Goal: Task Accomplishment & Management: Manage account settings

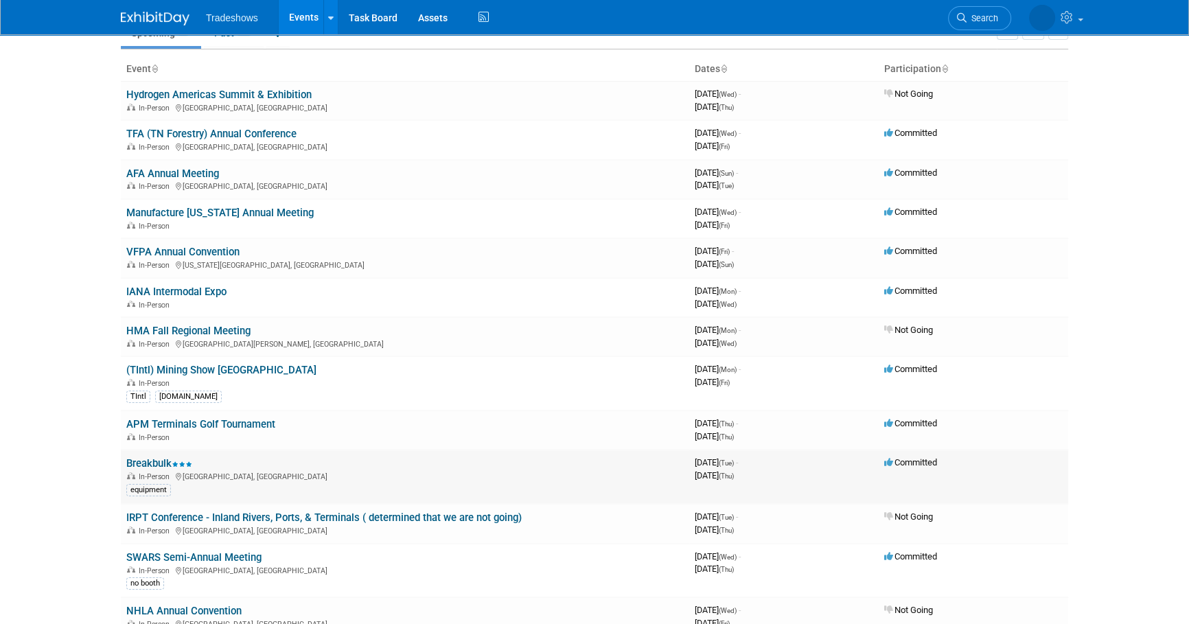
scroll to position [124, 0]
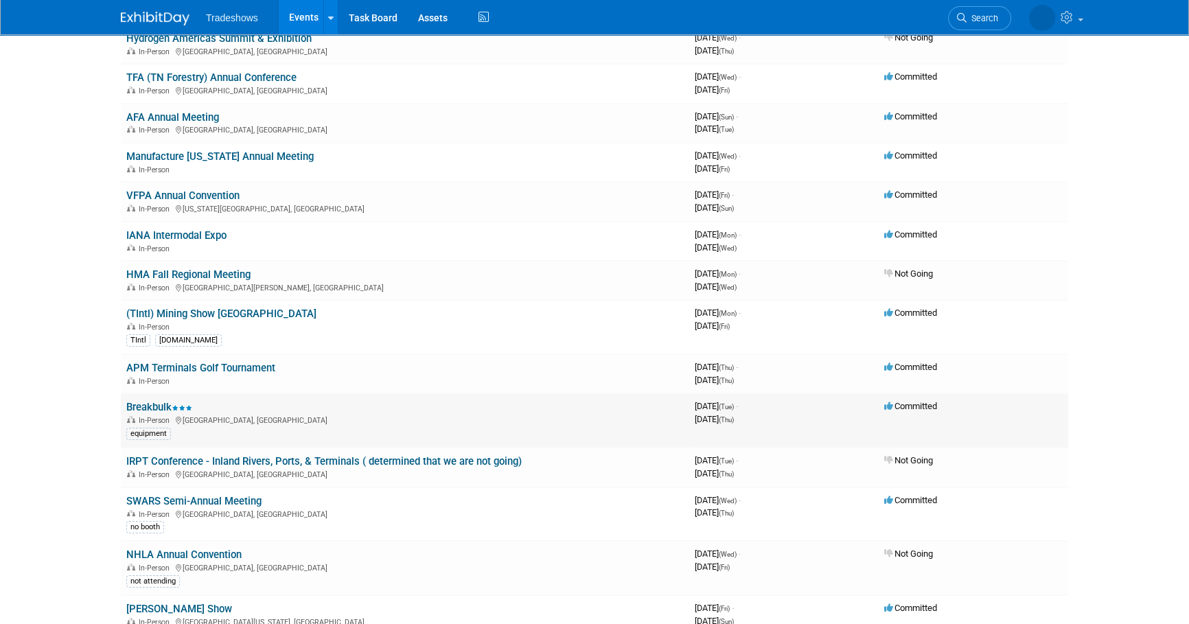
click at [162, 404] on link "Breakbulk" at bounding box center [159, 407] width 66 height 12
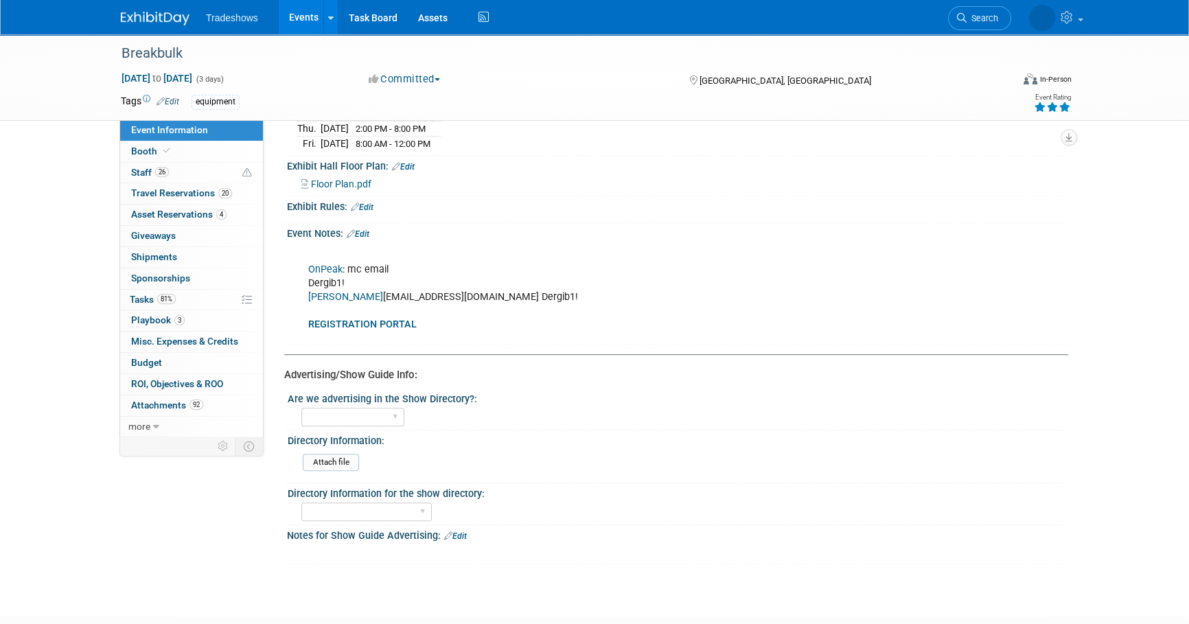
scroll to position [748, 0]
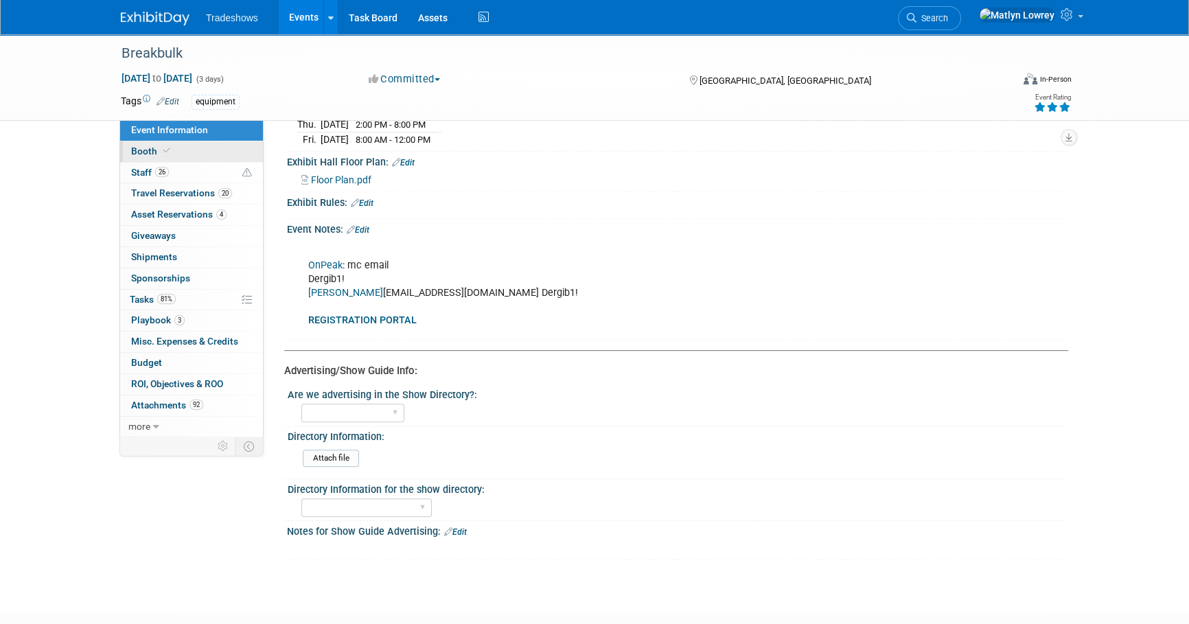
click at [195, 148] on link "Booth" at bounding box center [191, 151] width 143 height 21
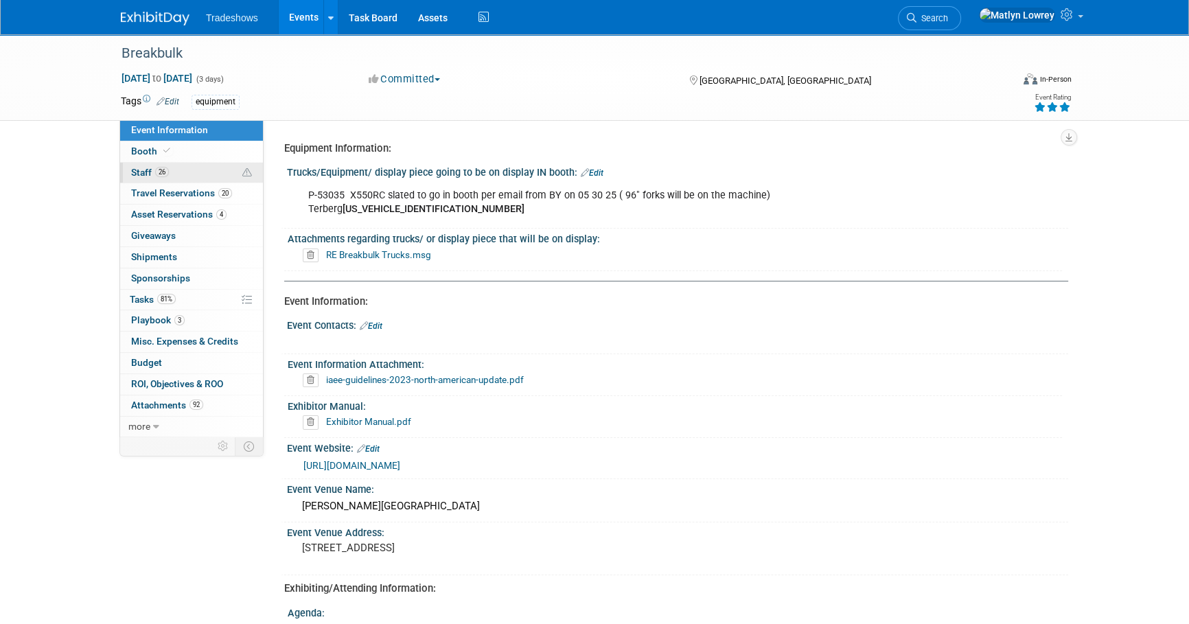
select select "Certificate of insurance not needed"
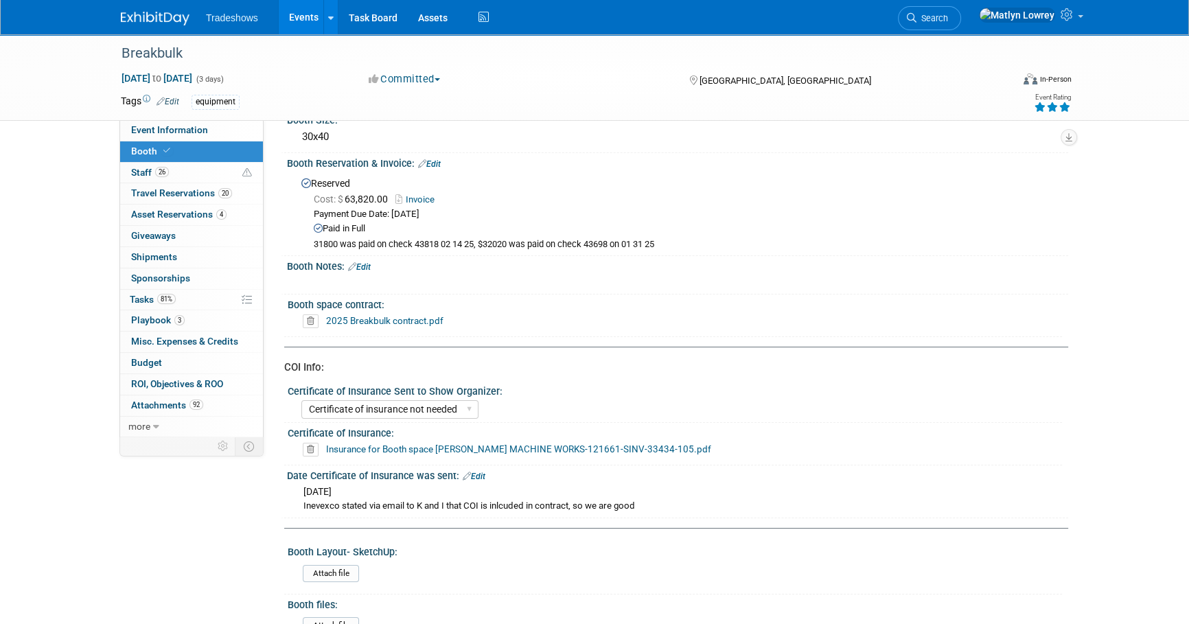
scroll to position [124, 0]
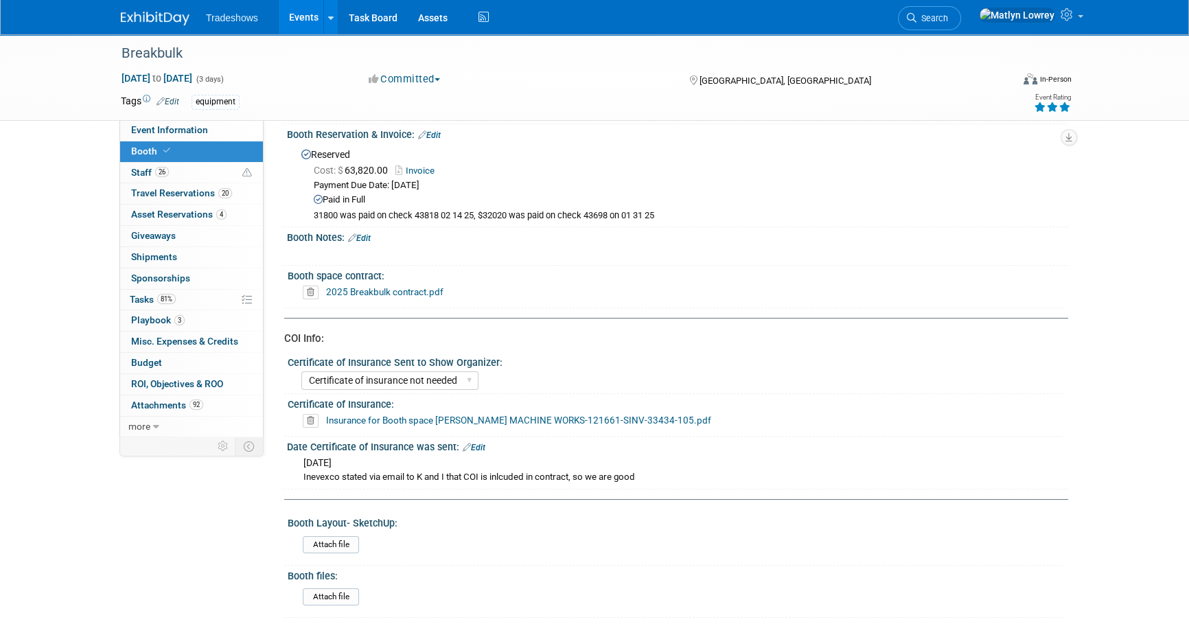
click at [371, 235] on link "Edit" at bounding box center [359, 238] width 23 height 10
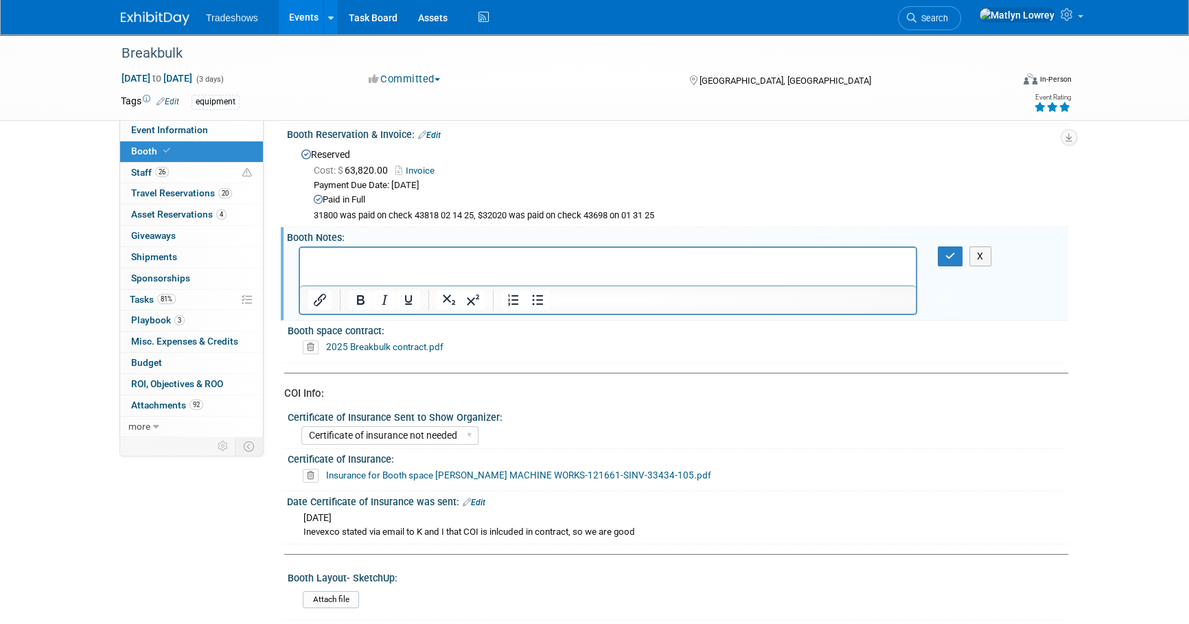
scroll to position [0, 0]
click at [980, 256] on button "X" at bounding box center [980, 256] width 22 height 20
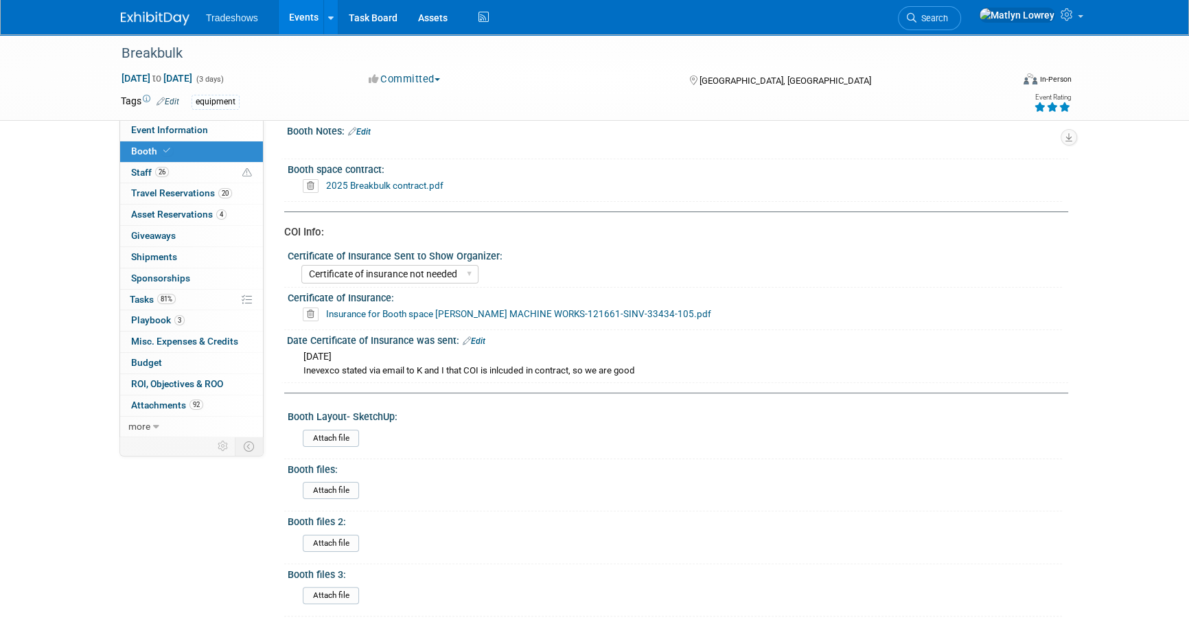
scroll to position [249, 0]
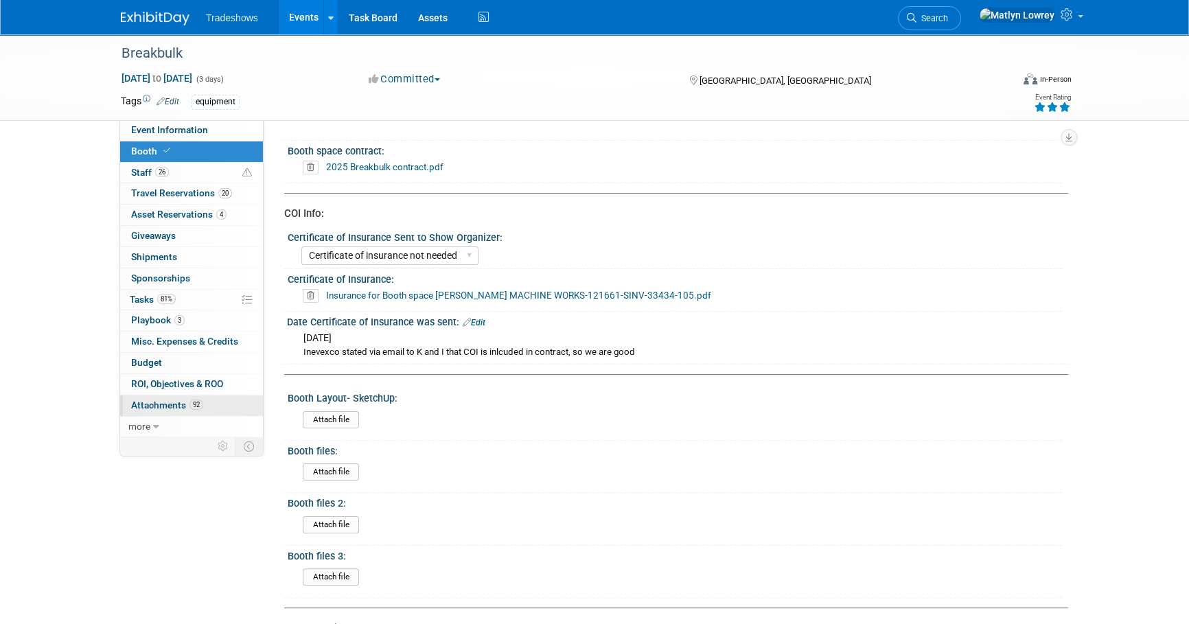
click at [147, 395] on link "92 Attachments 92" at bounding box center [191, 405] width 143 height 21
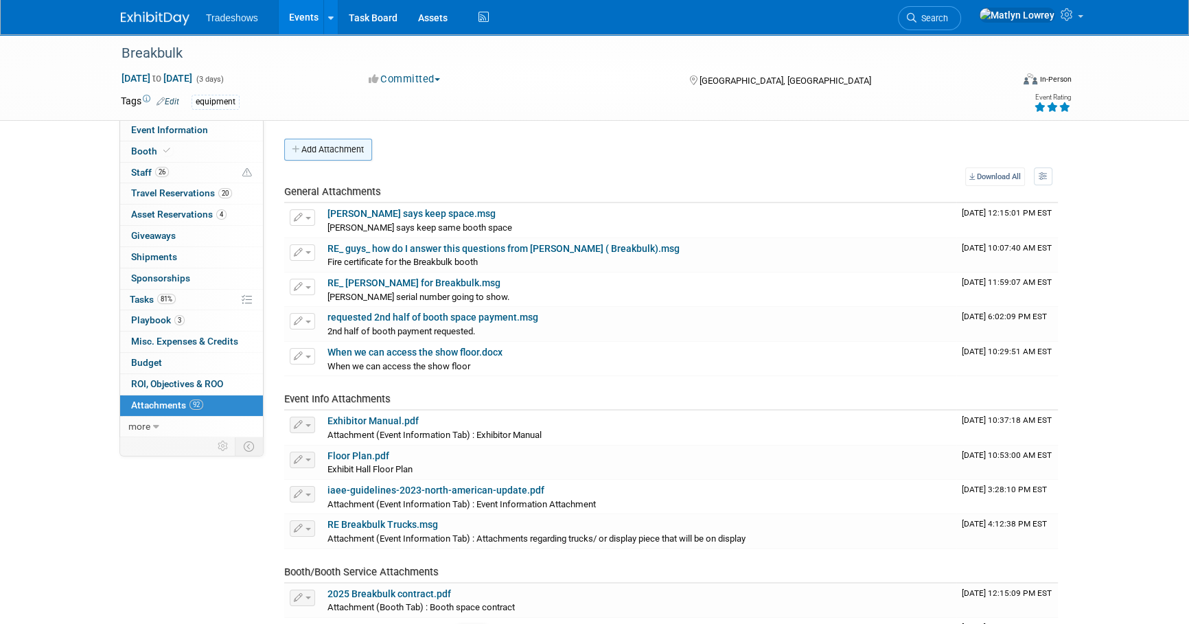
click at [348, 151] on button "Add Attachment" at bounding box center [328, 150] width 88 height 22
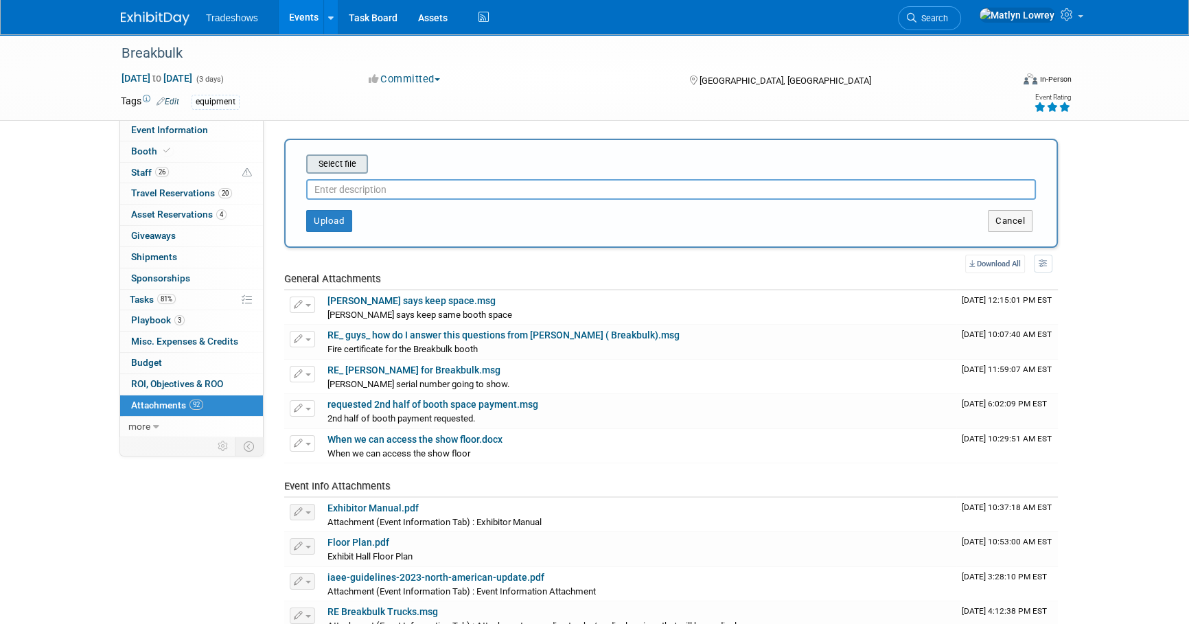
click at [345, 159] on input "file" at bounding box center [284, 164] width 163 height 16
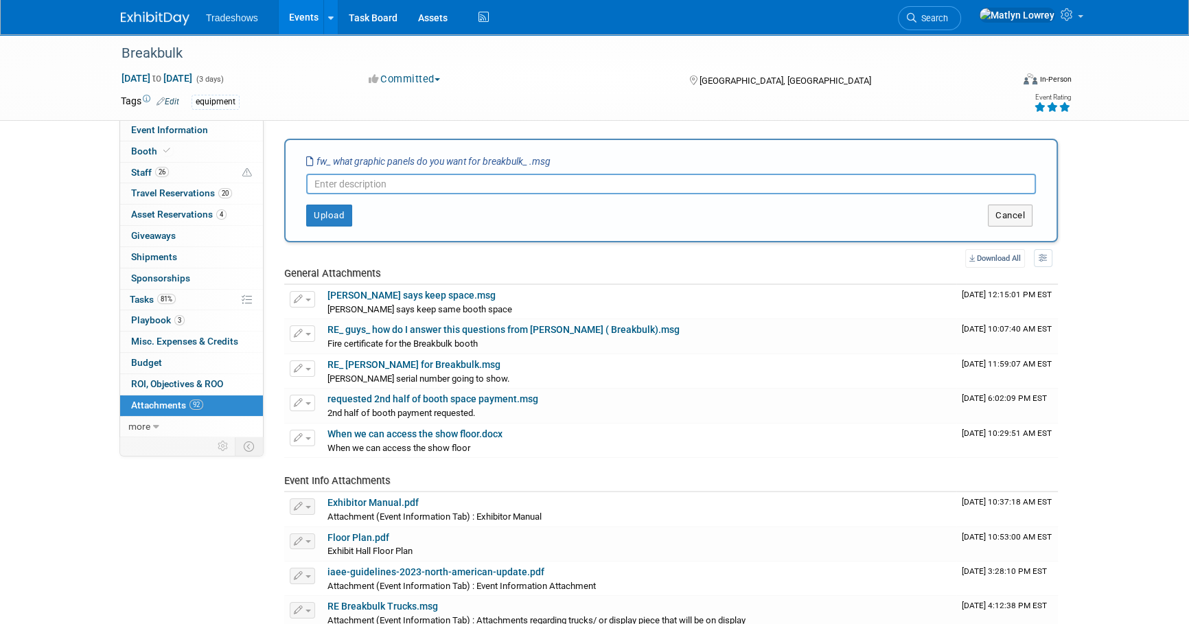
click at [362, 180] on input "text" at bounding box center [671, 184] width 730 height 21
type input "Graphic Information for Towers"
click at [308, 218] on button "Upload" at bounding box center [329, 216] width 46 height 22
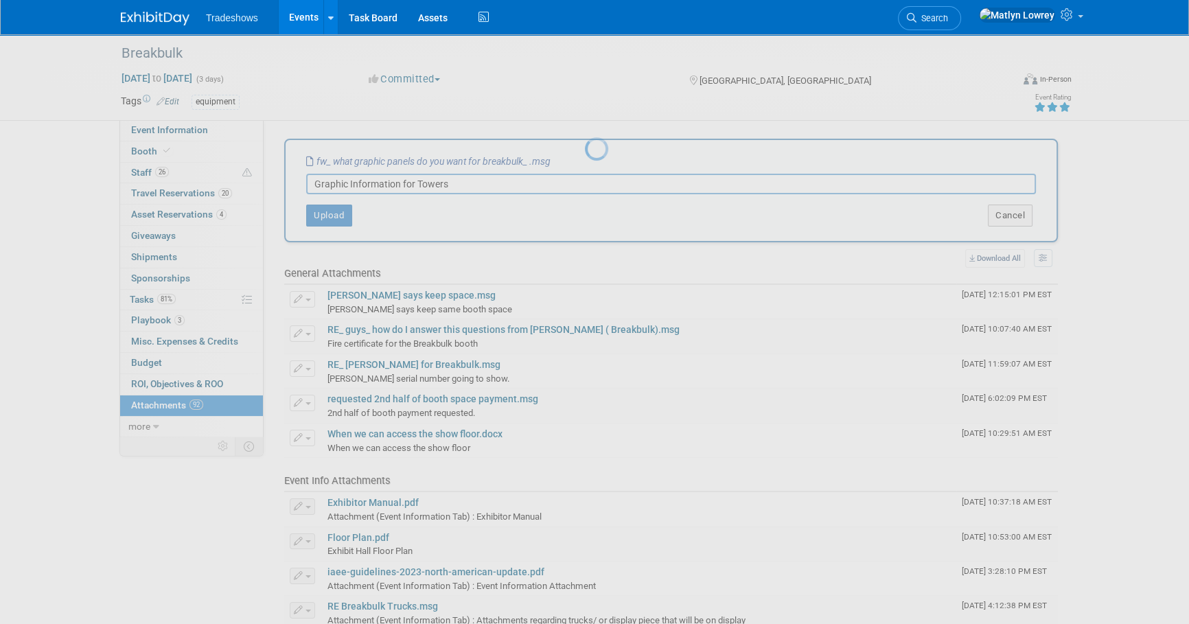
click at [585, 221] on div at bounding box center [594, 312] width 19 height 624
